Goal: Download file/media

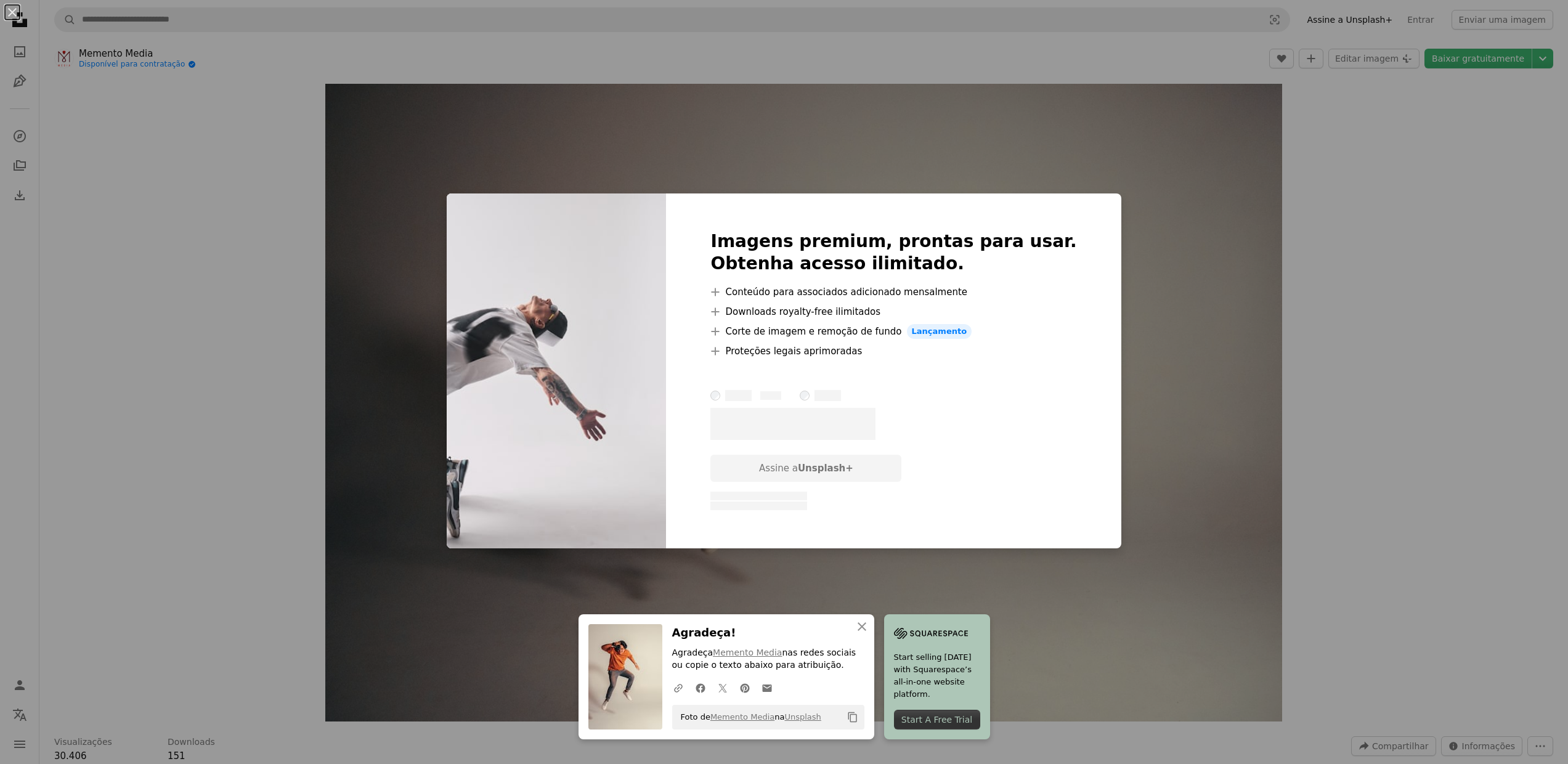
scroll to position [1083, 0]
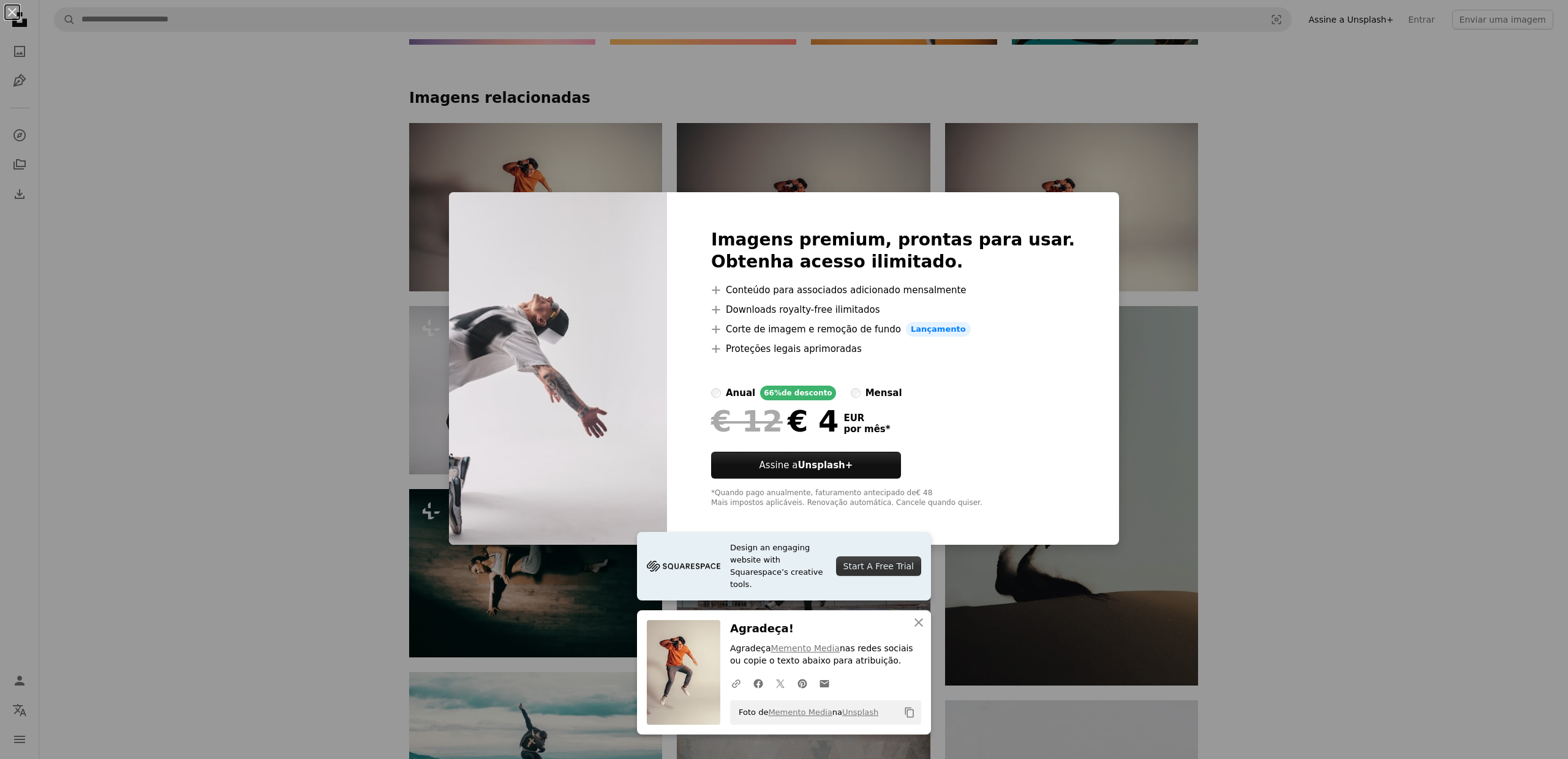
click at [1397, 474] on div "An X shape Design an engaging website with Squarespace’s creative tools. Start …" at bounding box center [784, 379] width 1568 height 759
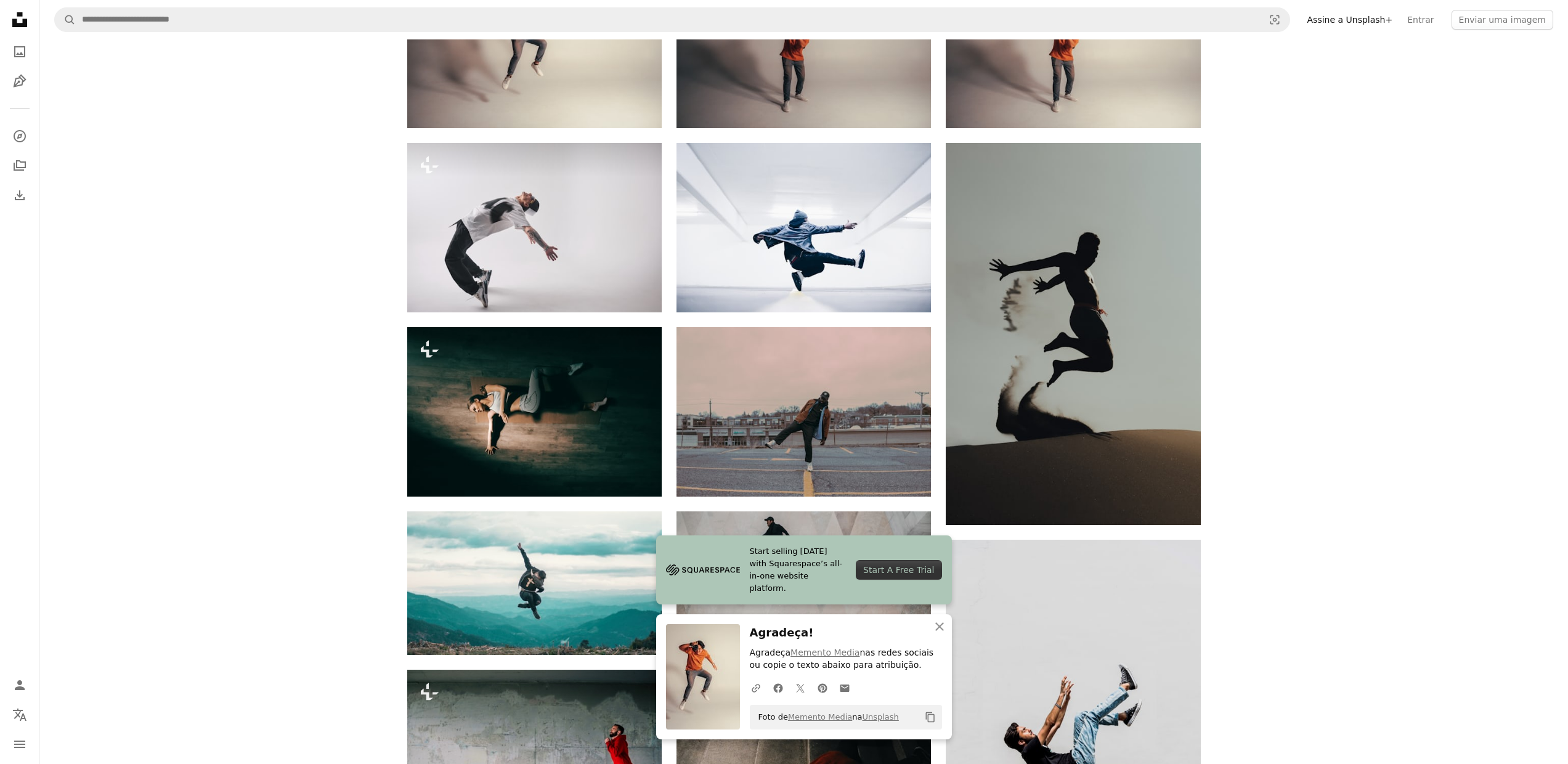
scroll to position [1129, 0]
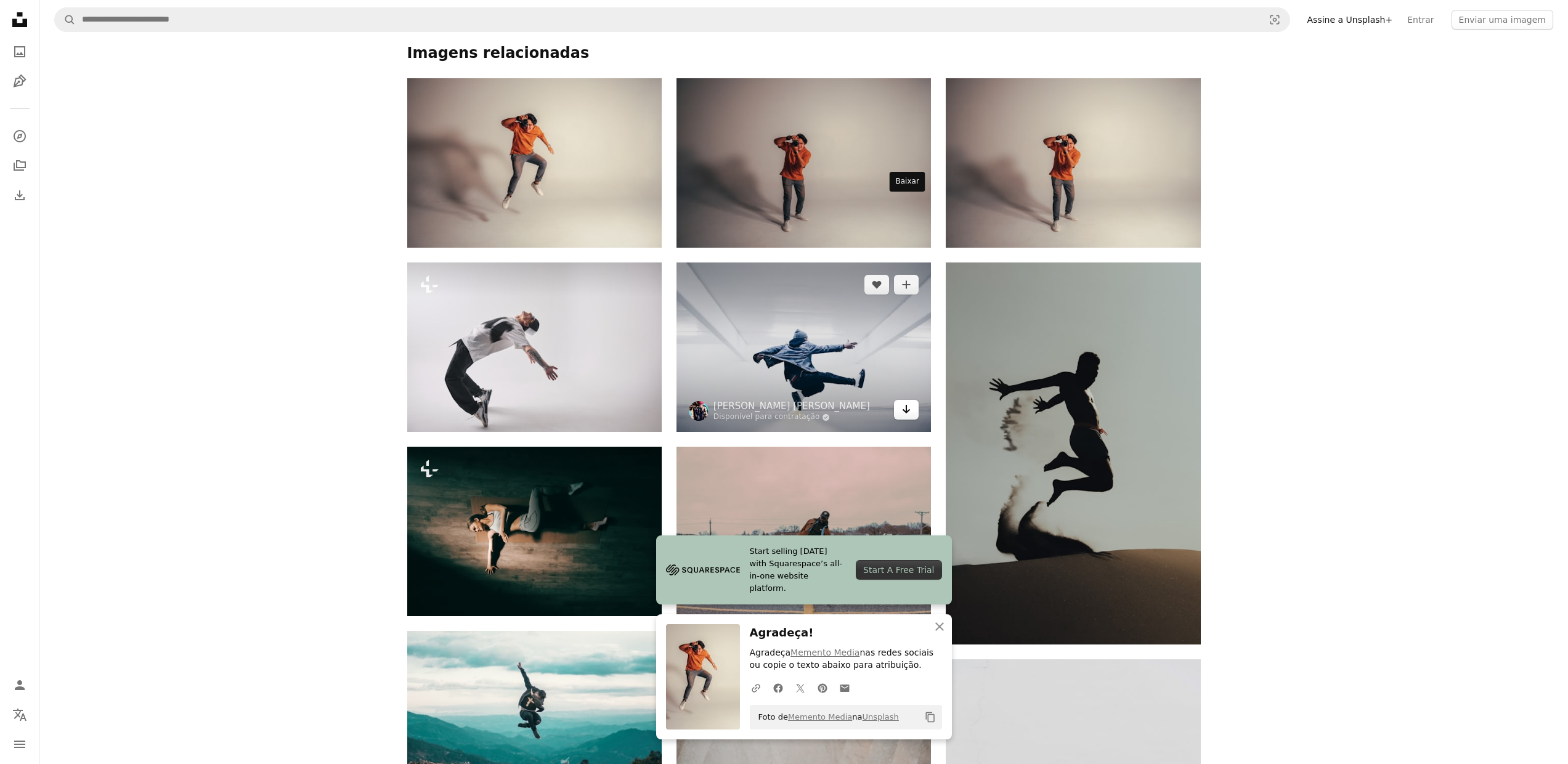
click at [909, 402] on icon "Arrow pointing down" at bounding box center [906, 409] width 10 height 15
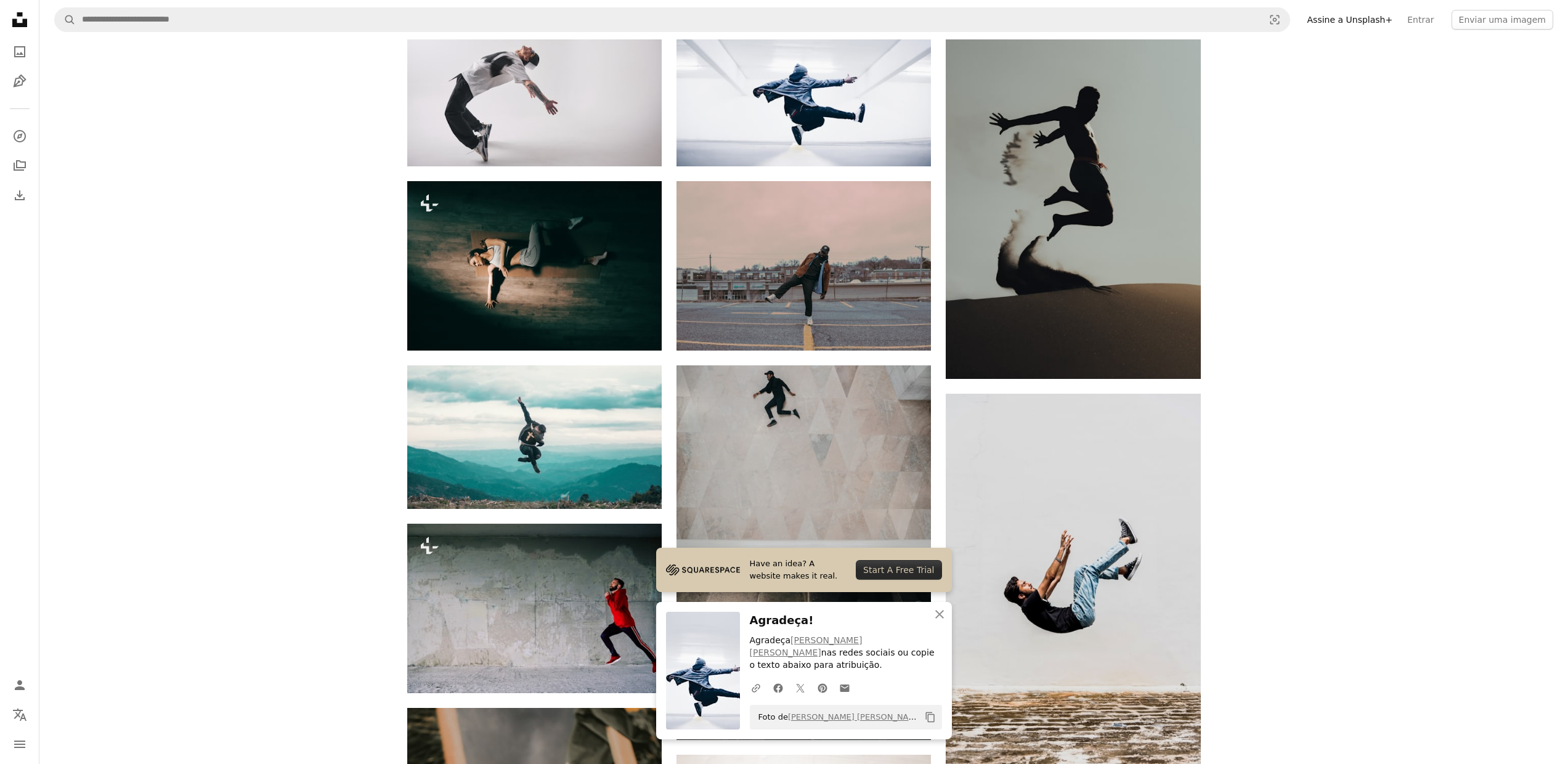
scroll to position [1502, 0]
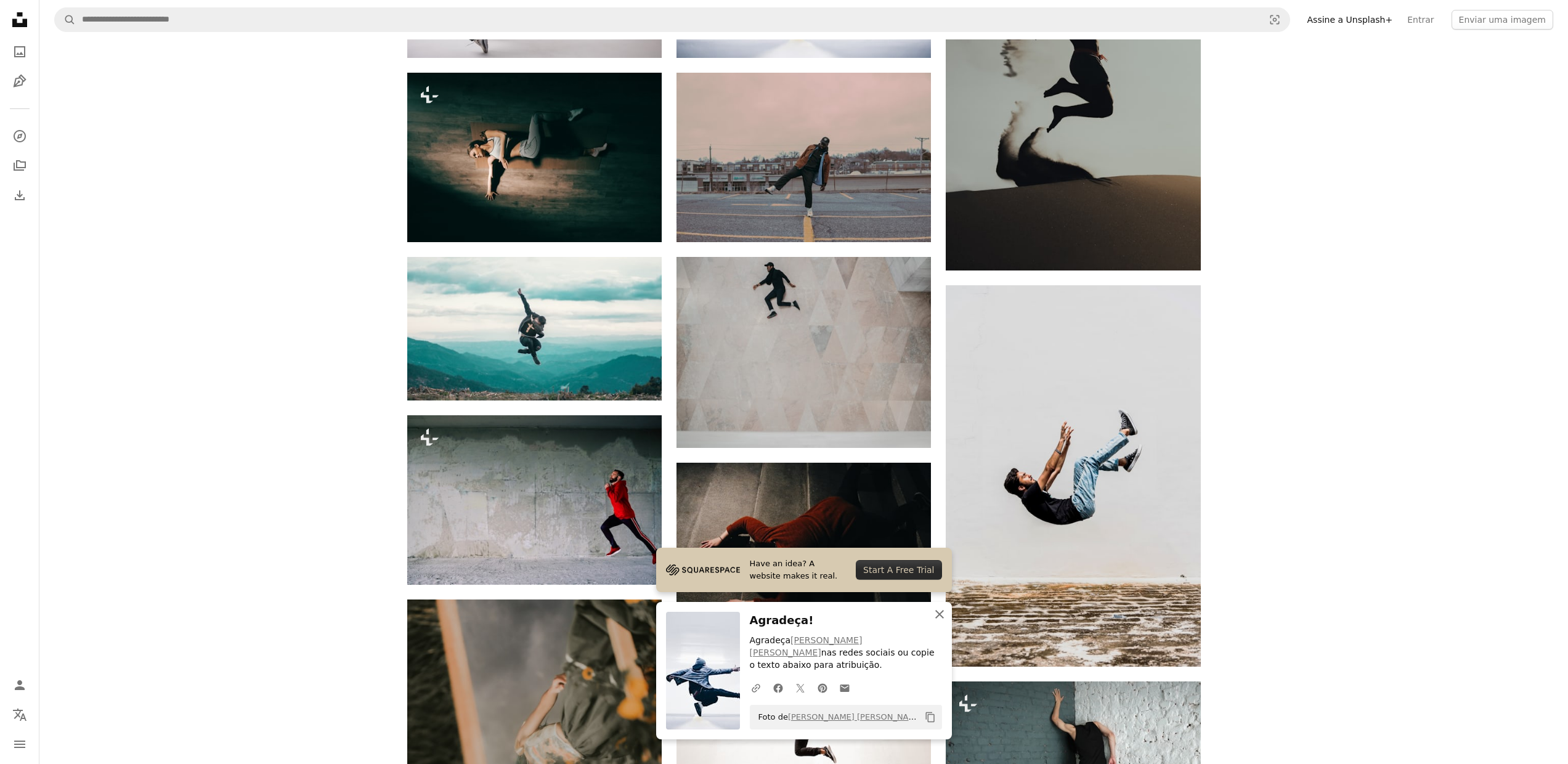
click at [943, 622] on icon "An X shape" at bounding box center [939, 614] width 15 height 15
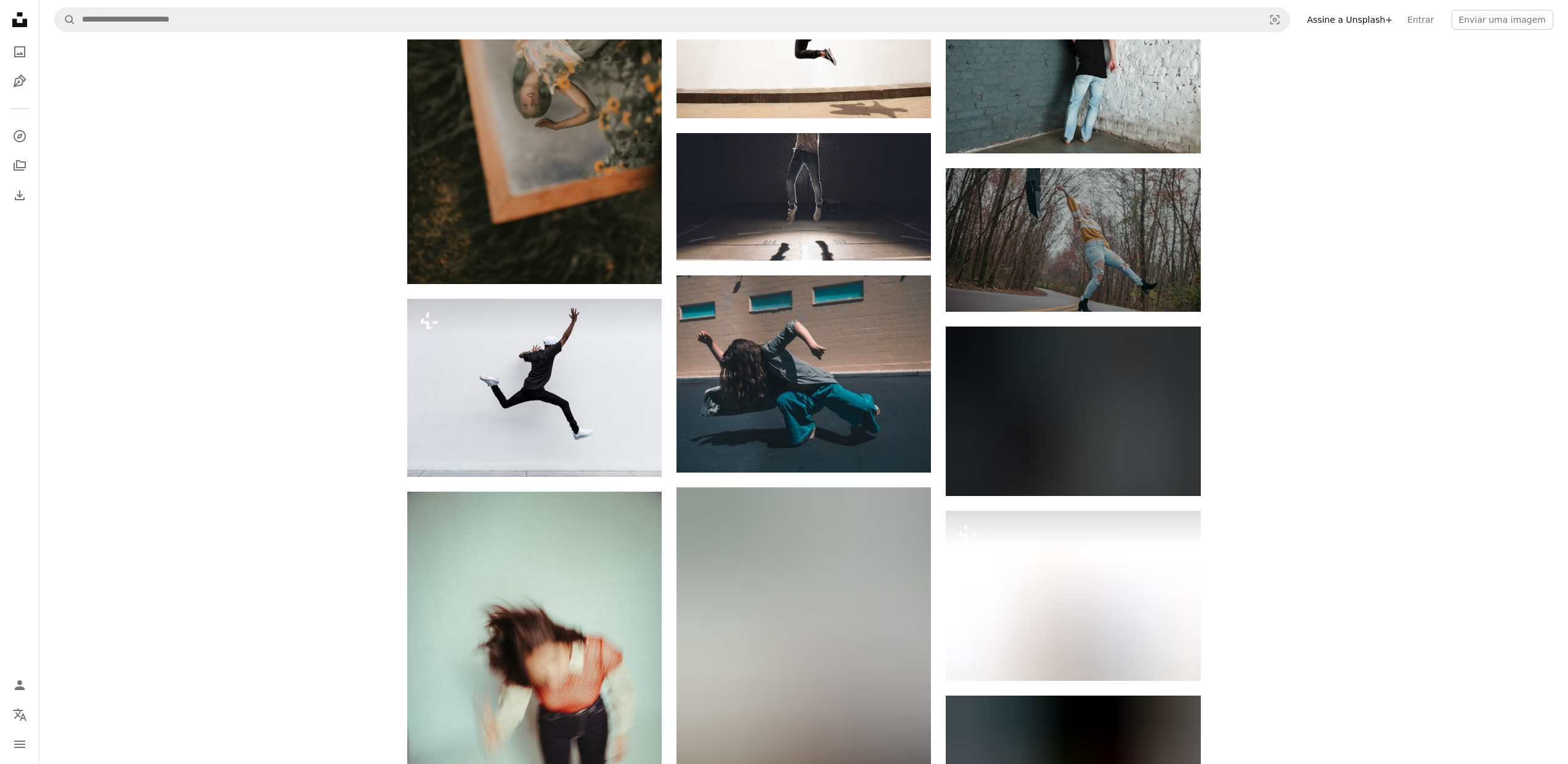
scroll to position [2217, 0]
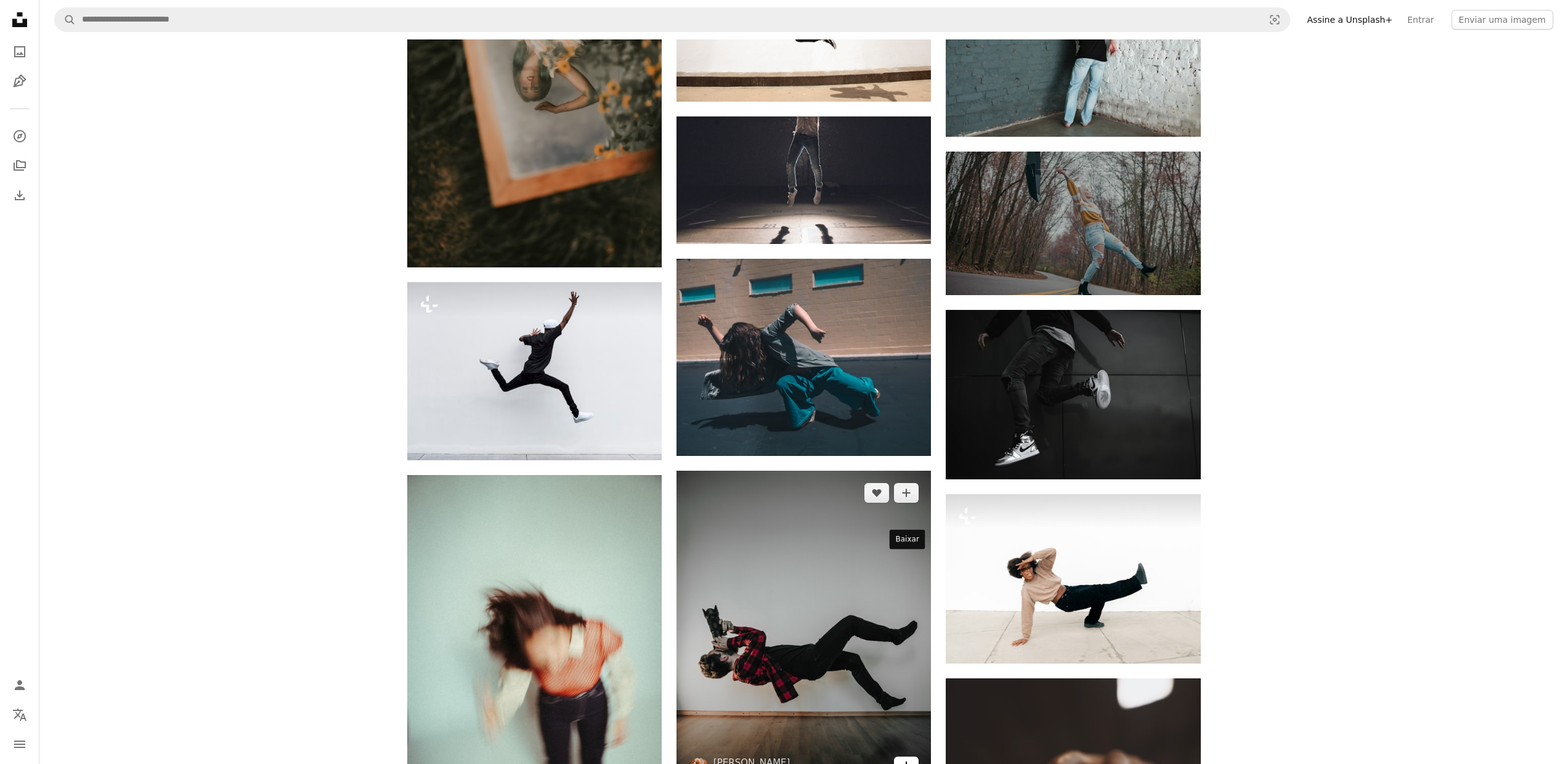
click at [903, 759] on icon "Arrow pointing down" at bounding box center [906, 766] width 10 height 15
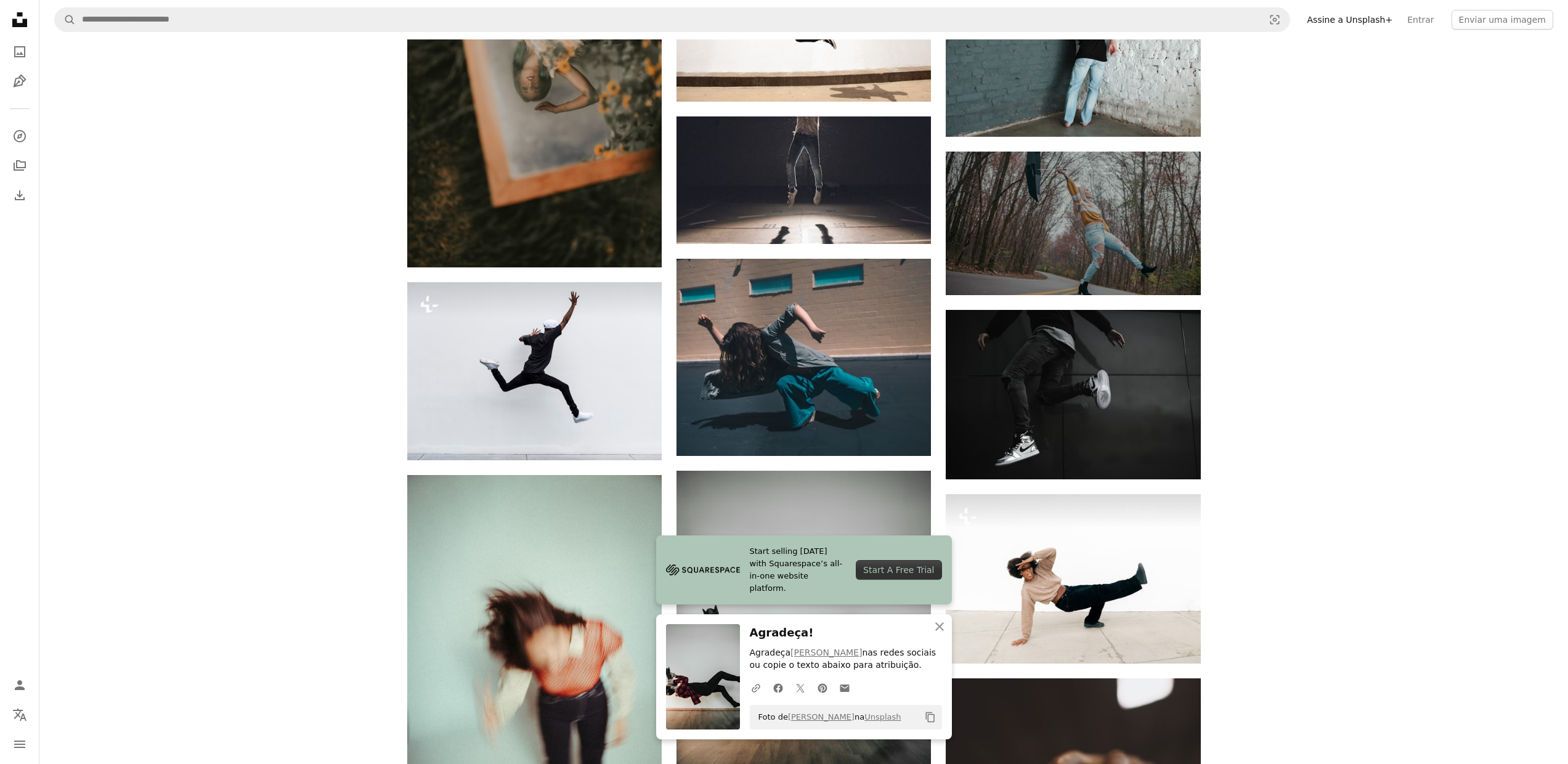
click at [1288, 529] on div "Memento Media Disponível para contratação A checkmark inside of a circle A hear…" at bounding box center [803, 19] width 1528 height 4392
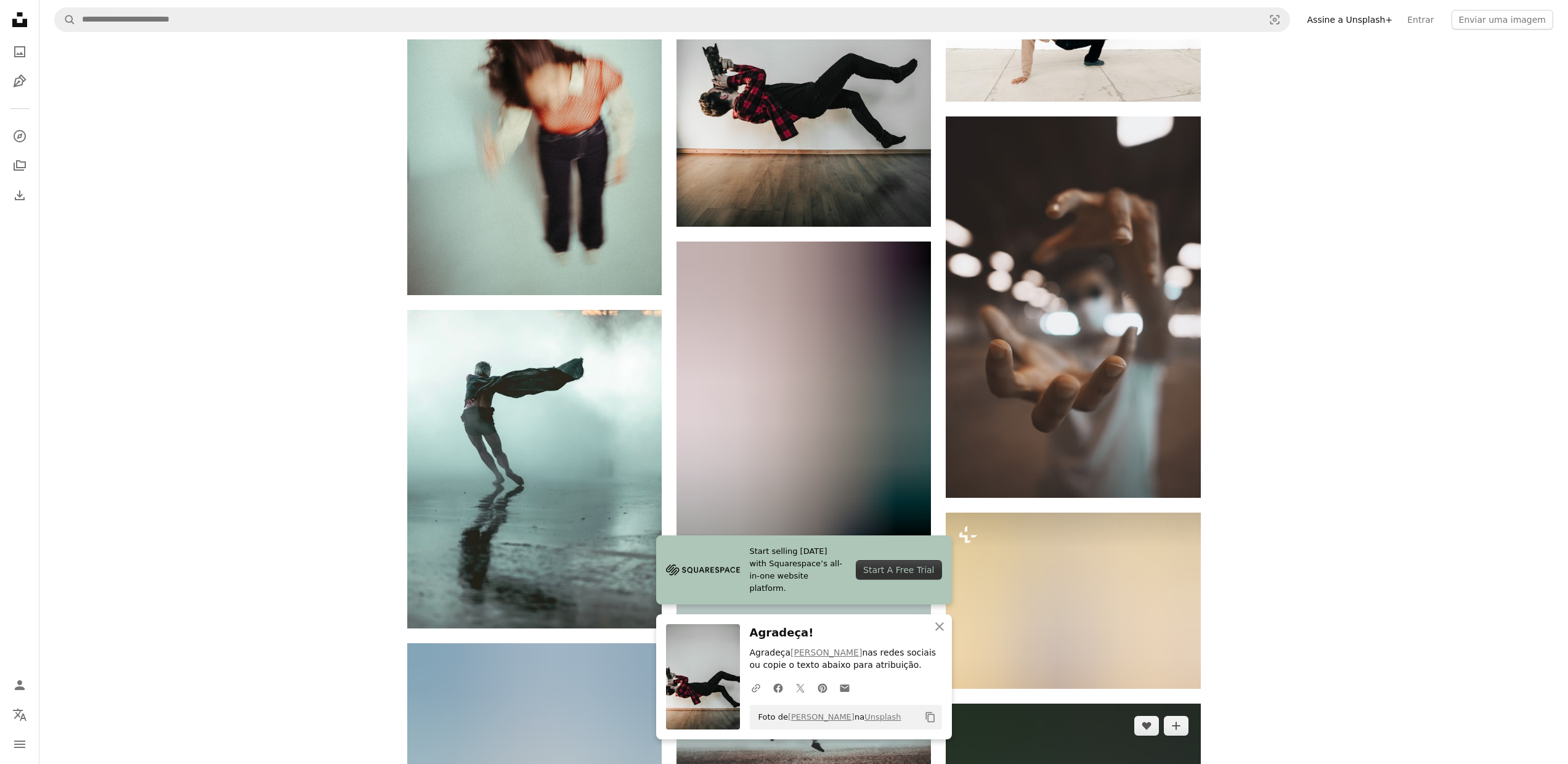
scroll to position [2779, 0]
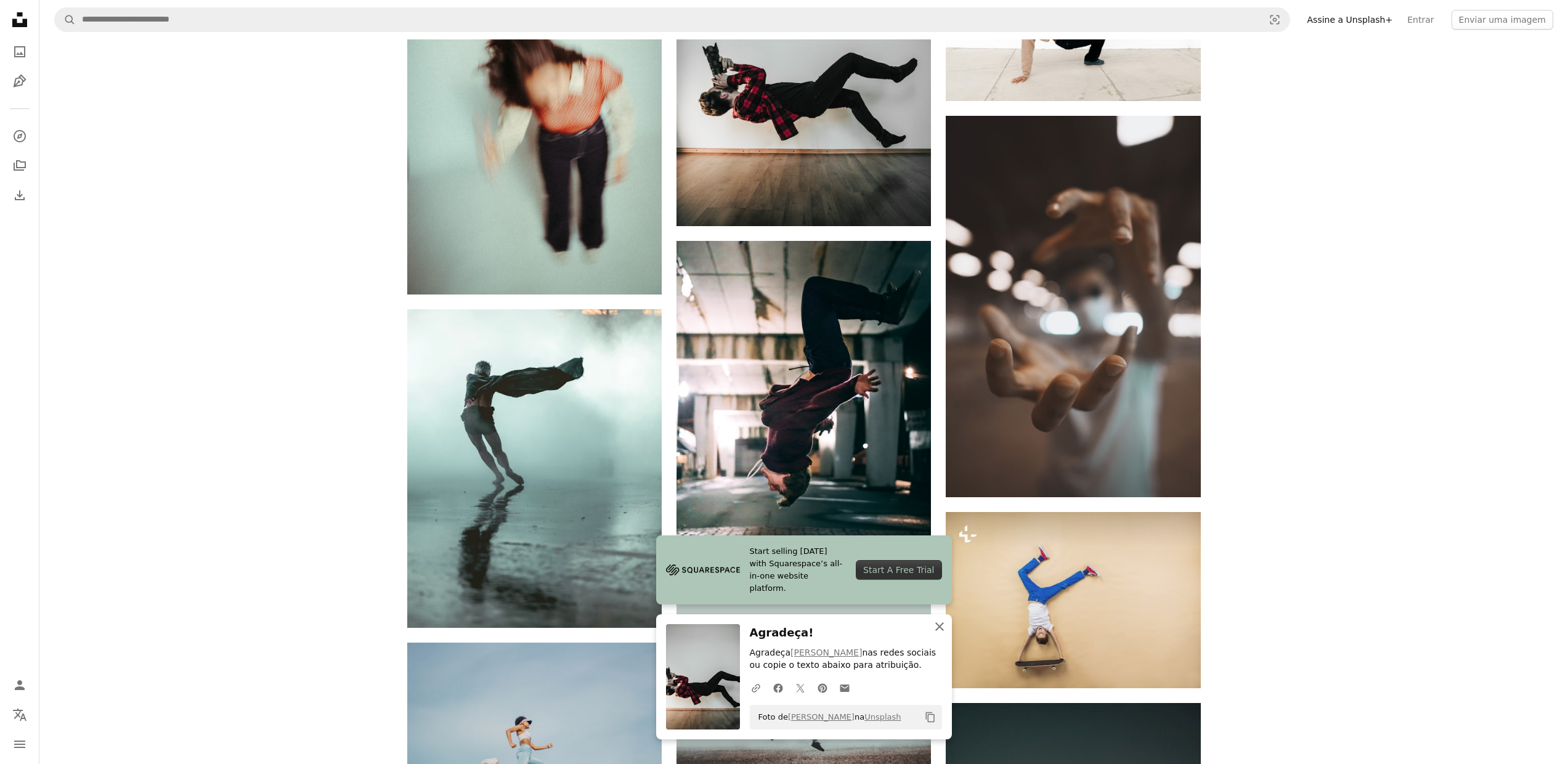
click at [942, 630] on icon "An X shape" at bounding box center [939, 627] width 15 height 15
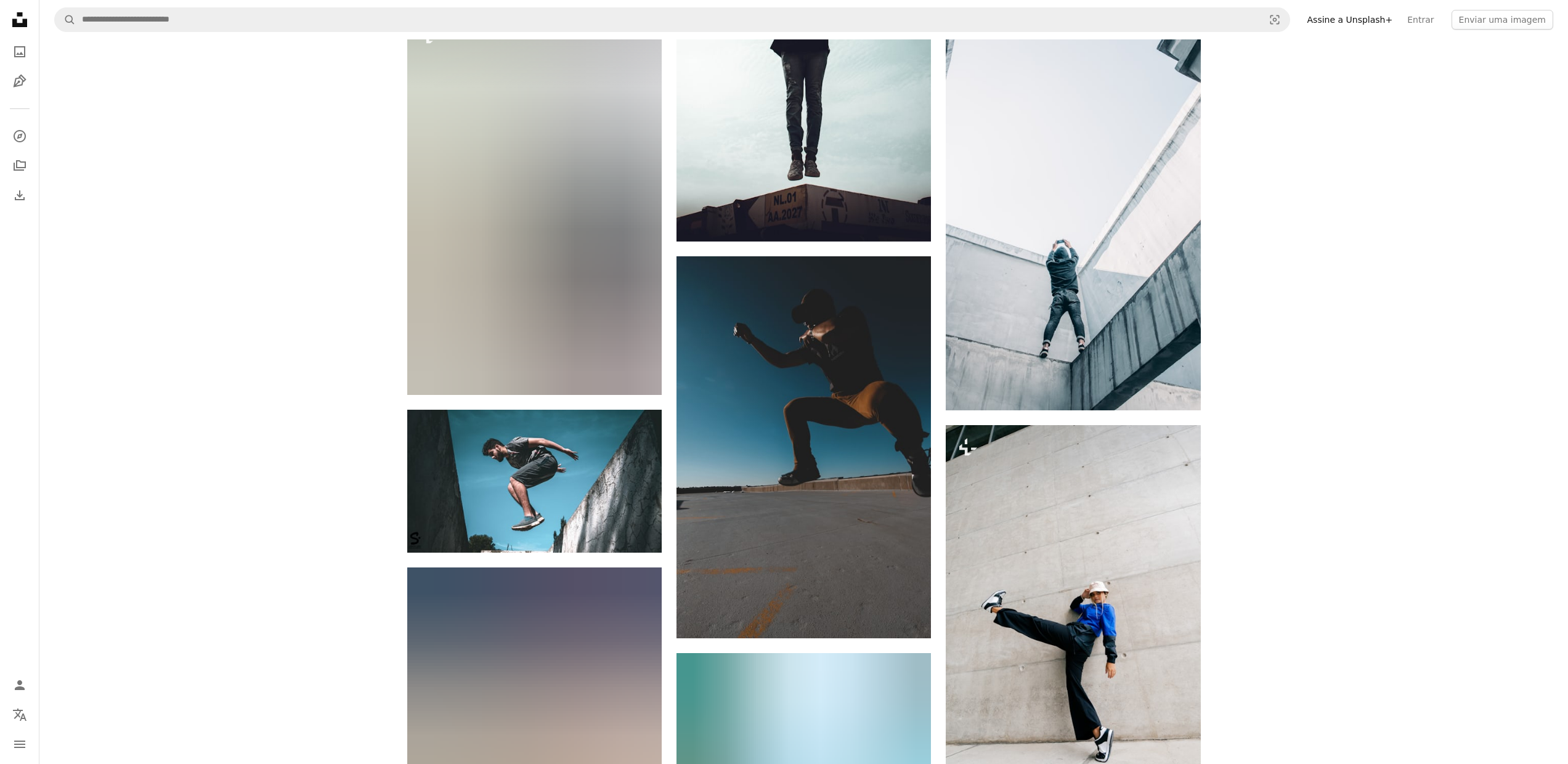
scroll to position [5655, 0]
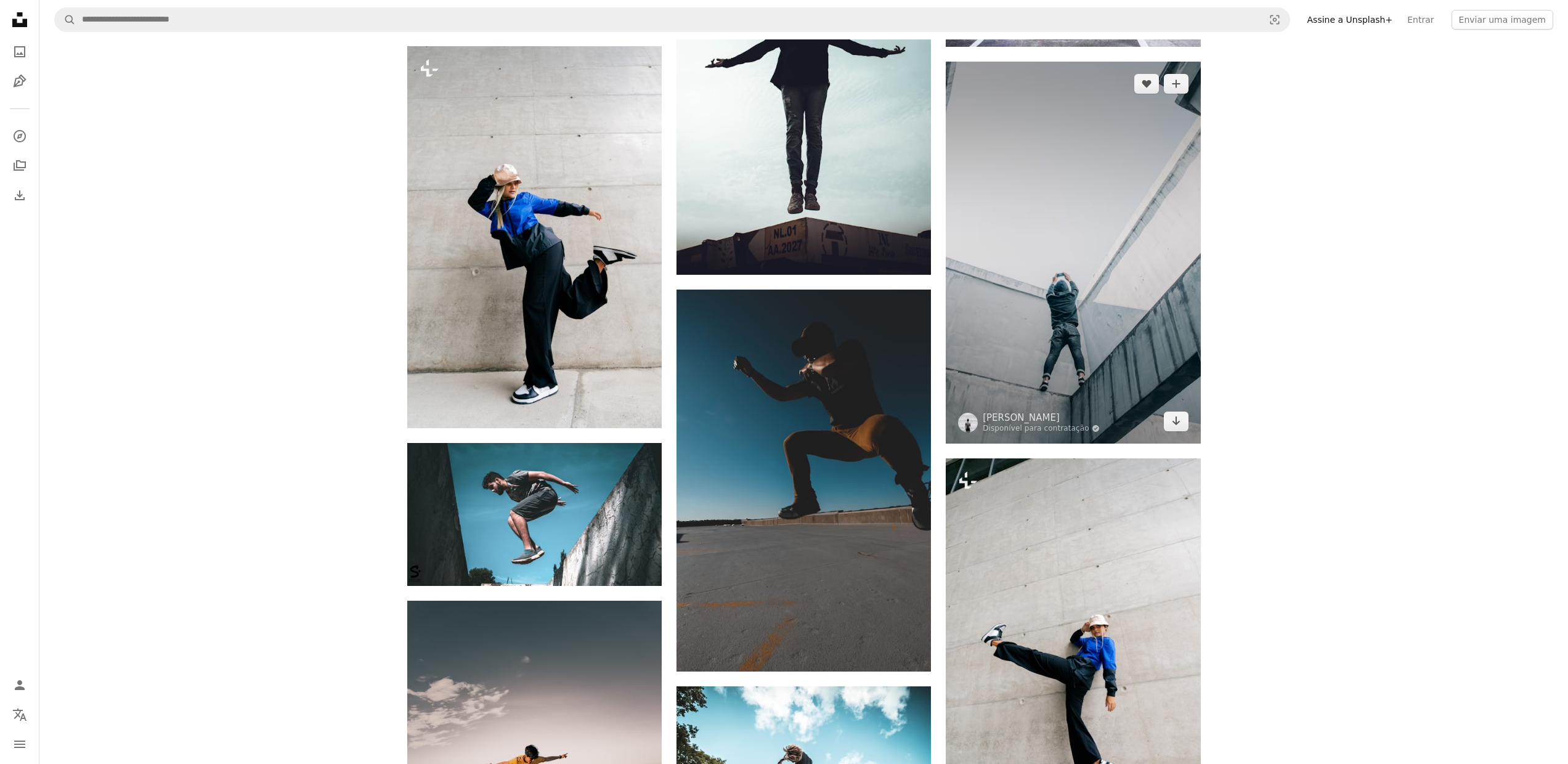
click at [1115, 159] on img at bounding box center [1073, 253] width 255 height 382
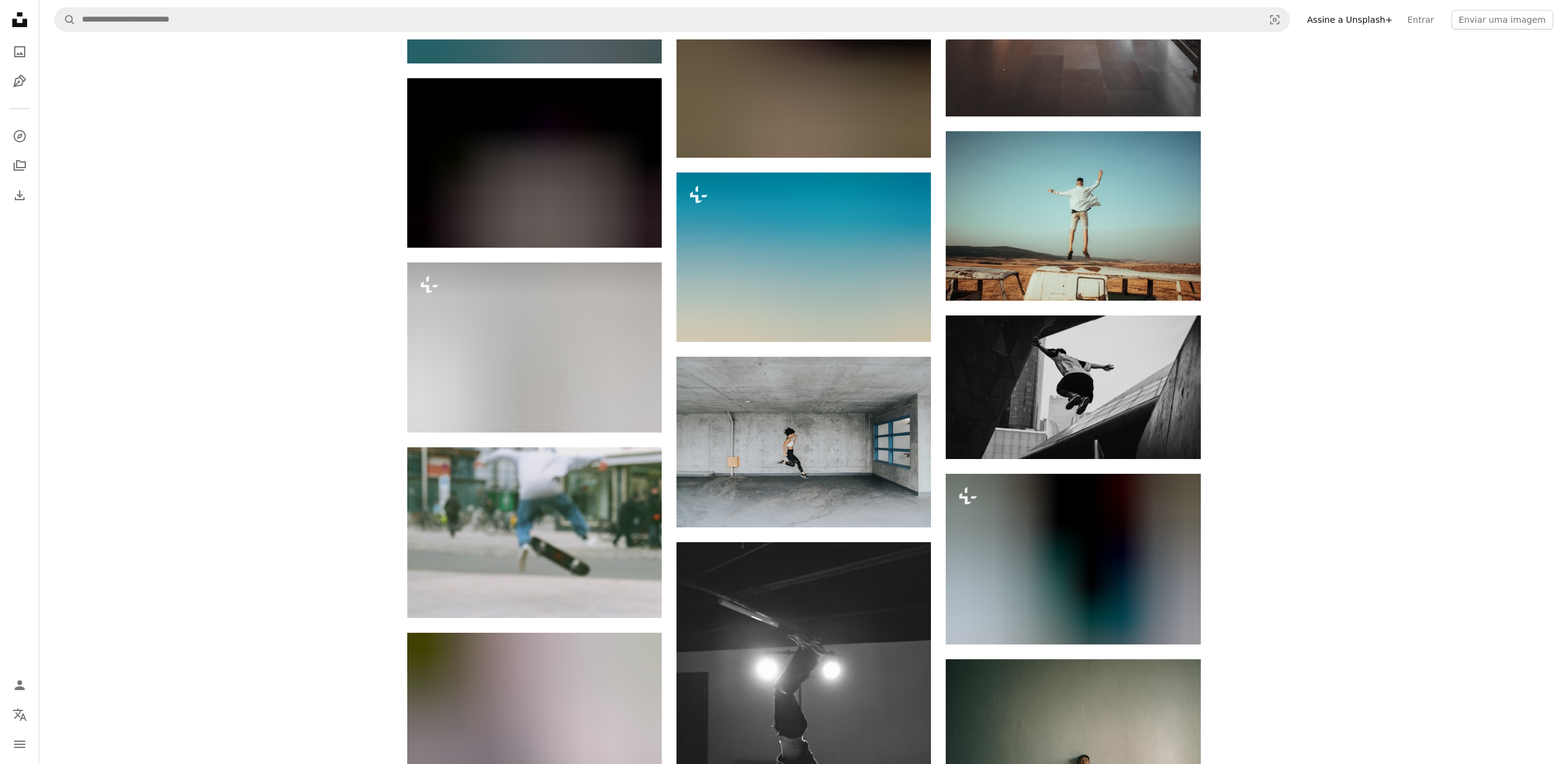
scroll to position [26660, 0]
